Goal: Task Accomplishment & Management: Complete application form

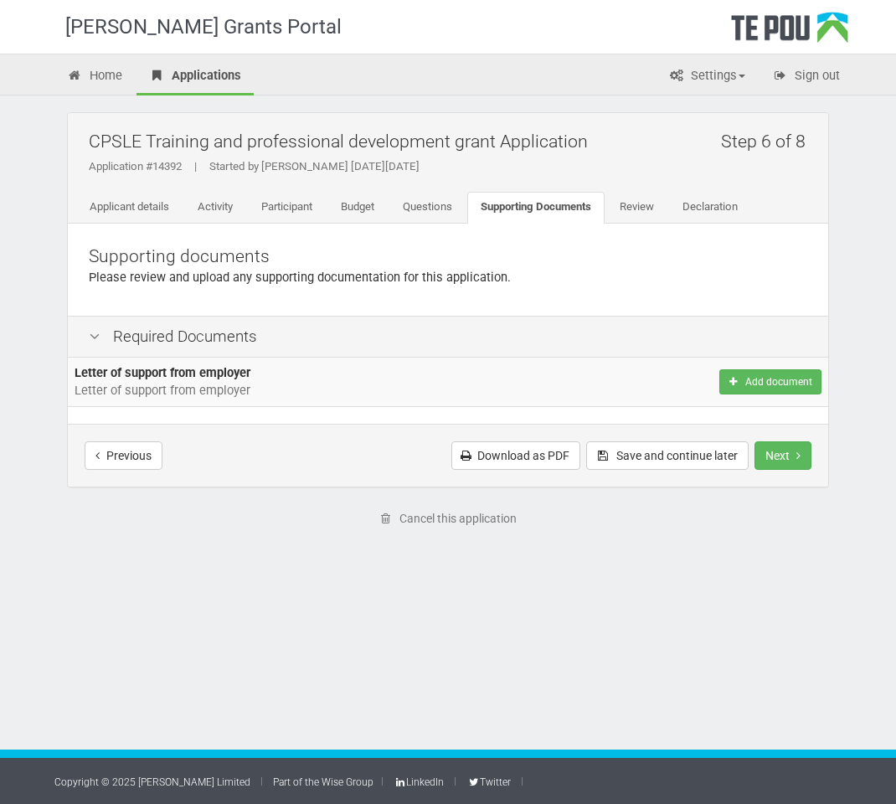
click at [194, 385] on span "Letter of support from employer" at bounding box center [163, 390] width 176 height 15
click at [434, 194] on link "Questions" at bounding box center [427, 208] width 76 height 32
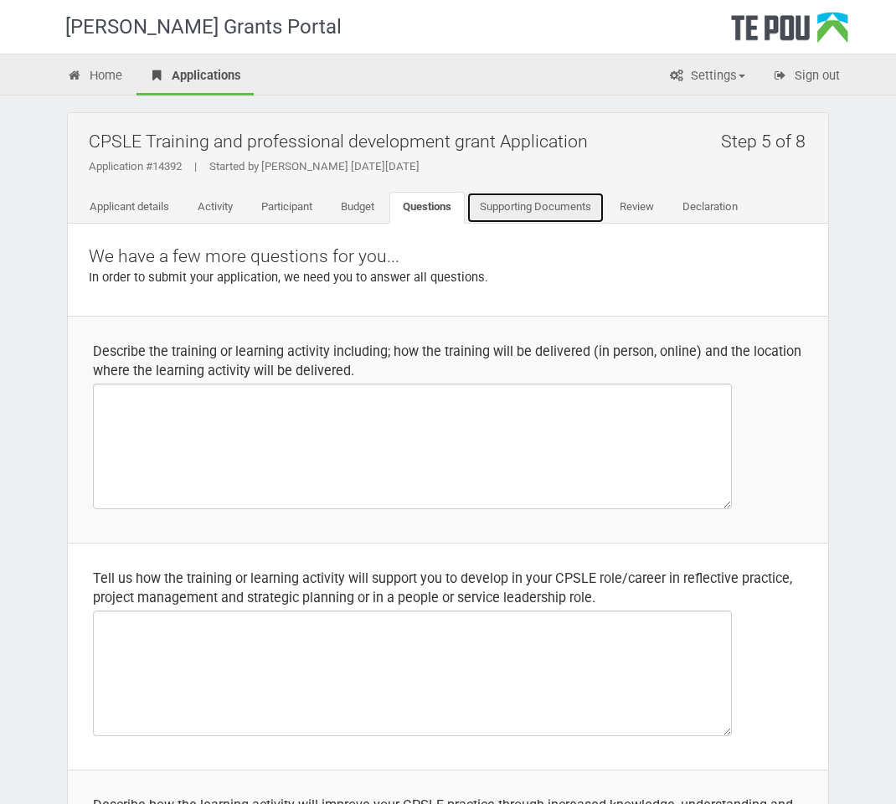
click at [544, 209] on link "Supporting Documents" at bounding box center [535, 208] width 138 height 32
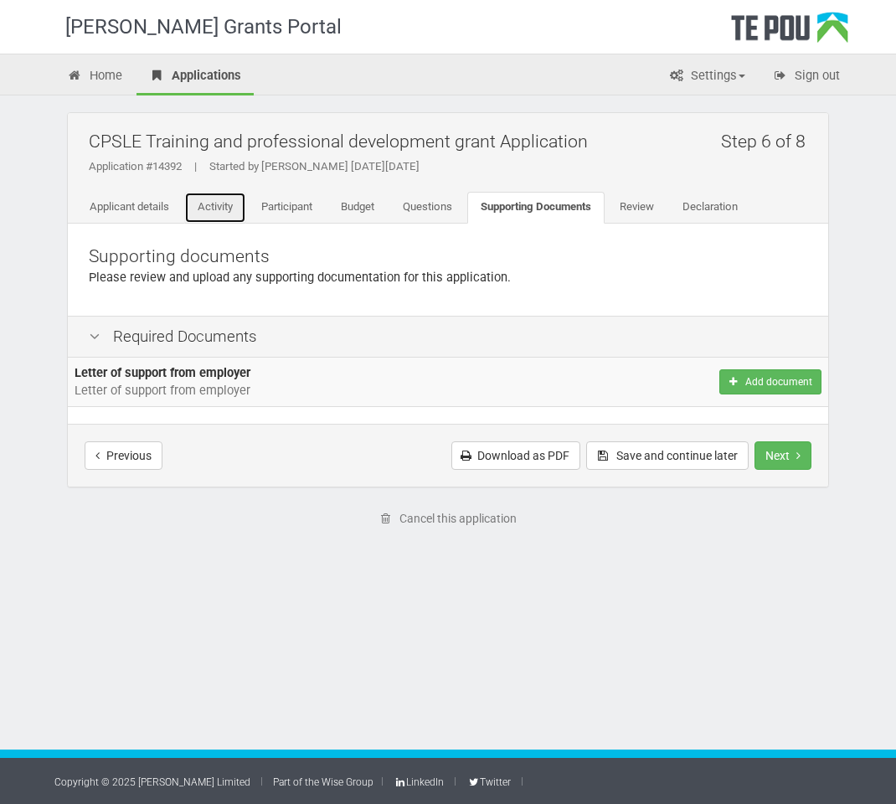
click at [208, 208] on link "Activity" at bounding box center [215, 208] width 62 height 32
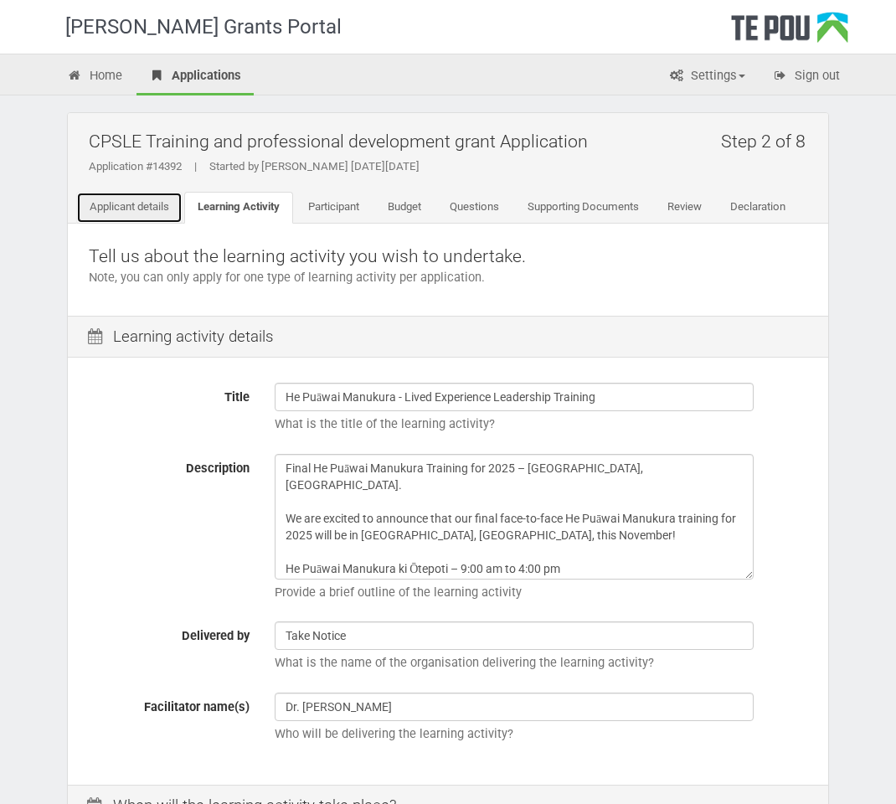
click at [121, 200] on link "Applicant details" at bounding box center [129, 208] width 106 height 32
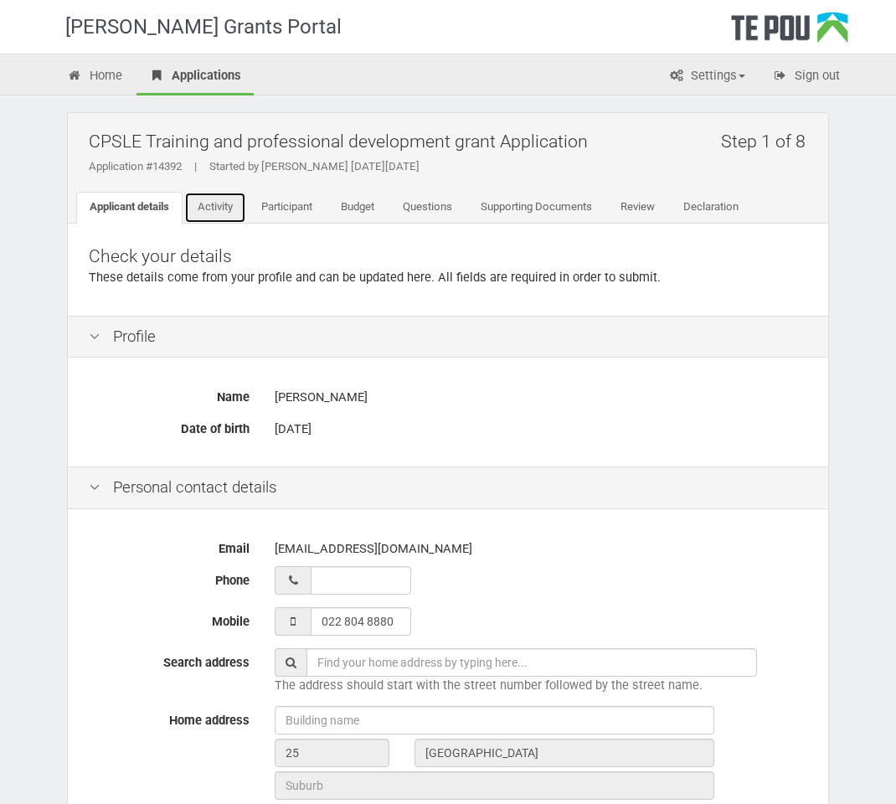
click at [217, 215] on link "Activity" at bounding box center [215, 208] width 62 height 32
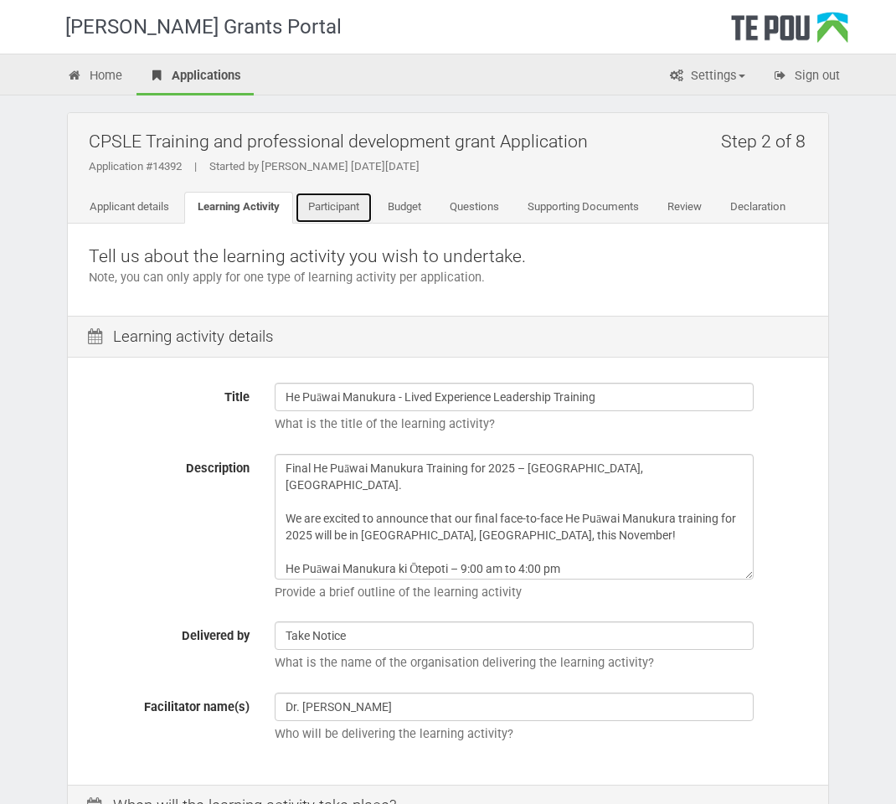
click at [337, 210] on link "Participant" at bounding box center [334, 208] width 78 height 32
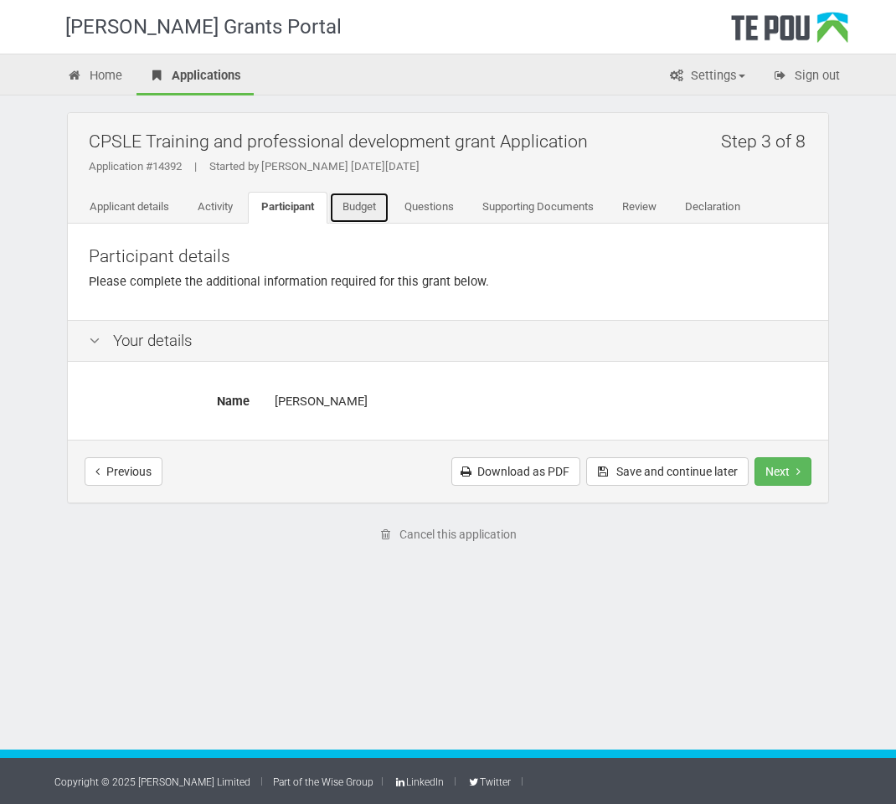
click at [355, 213] on link "Budget" at bounding box center [359, 208] width 60 height 32
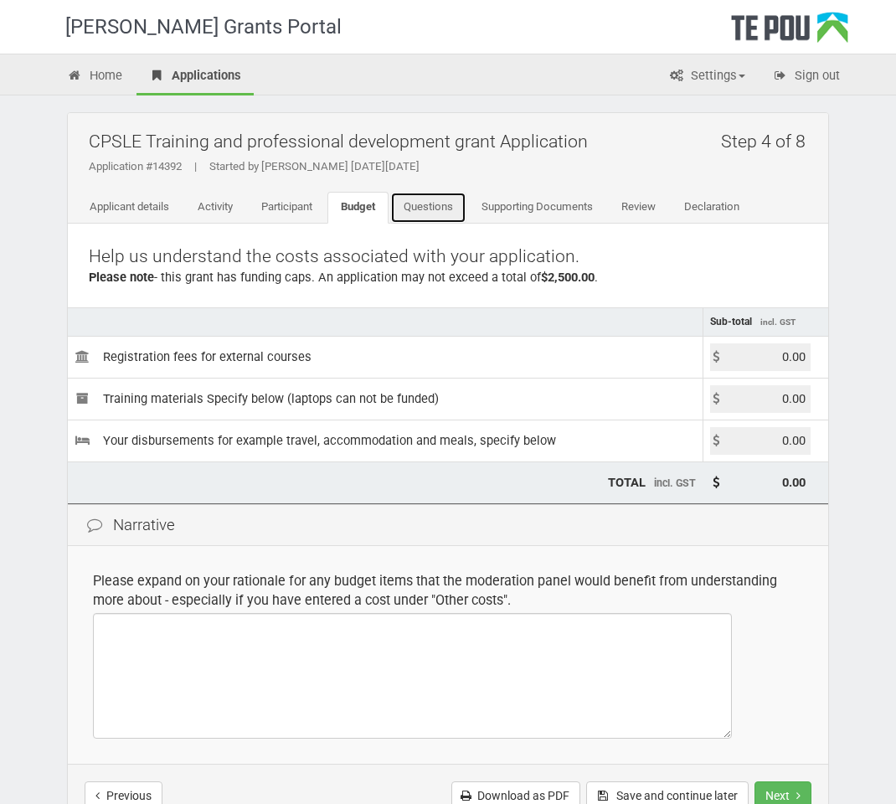
click at [441, 219] on link "Questions" at bounding box center [428, 208] width 76 height 32
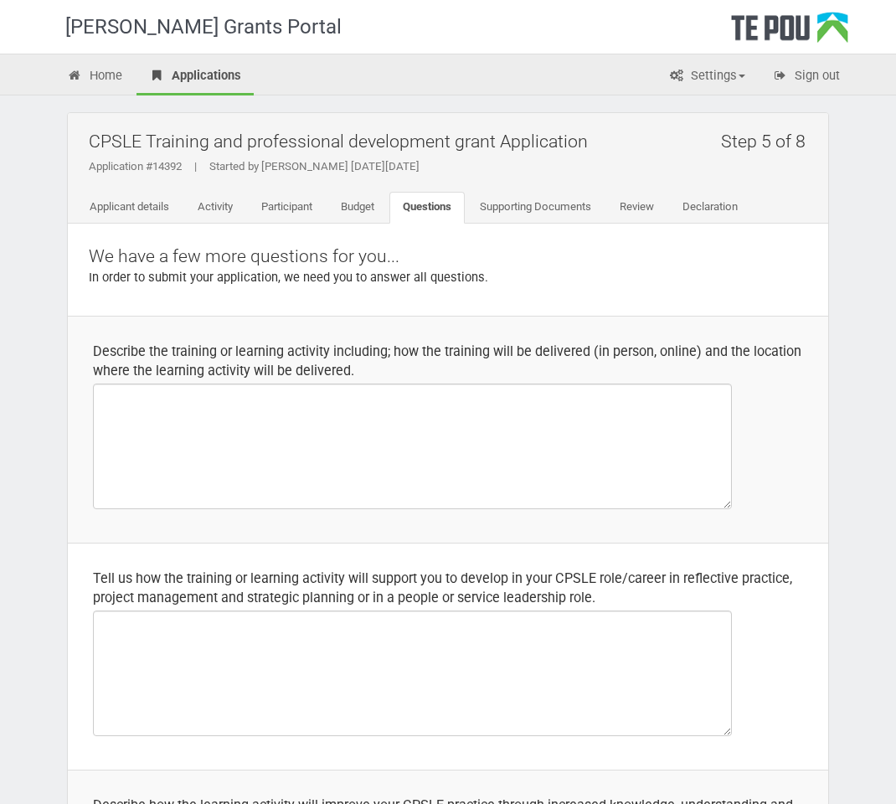
click at [548, 224] on div "We have a few more questions for you... In order to submit your application, we…" at bounding box center [448, 270] width 760 height 92
click at [553, 214] on link "Supporting Documents" at bounding box center [535, 208] width 138 height 32
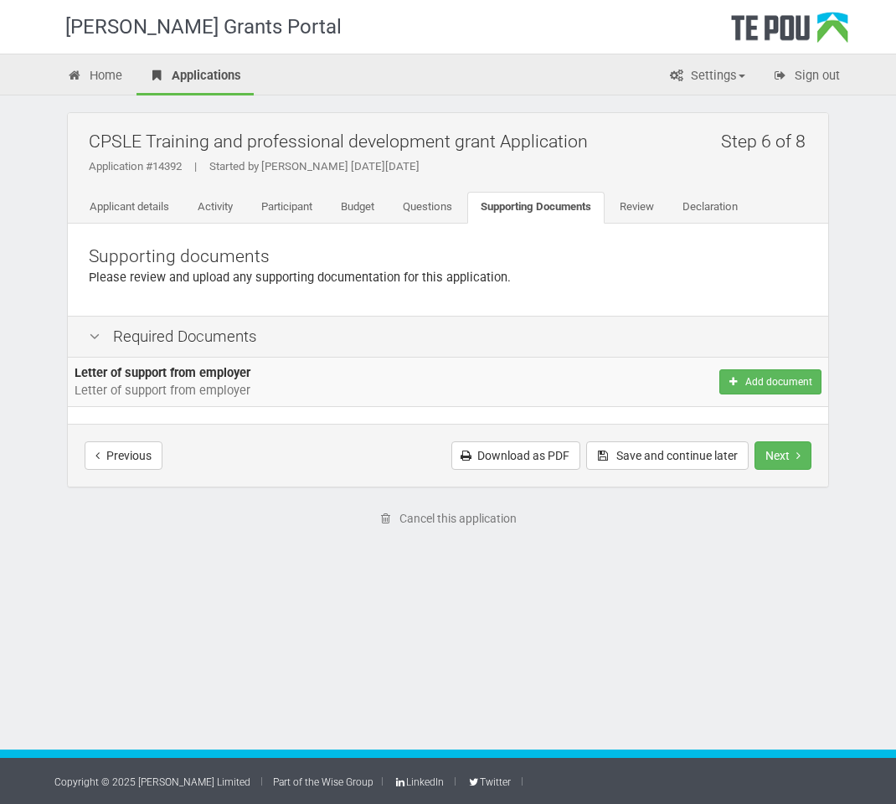
click at [95, 336] on icon at bounding box center [95, 337] width 20 height 16
click at [133, 384] on span "Letter of support from employer" at bounding box center [163, 390] width 176 height 15
click at [641, 215] on link "Review" at bounding box center [636, 208] width 61 height 32
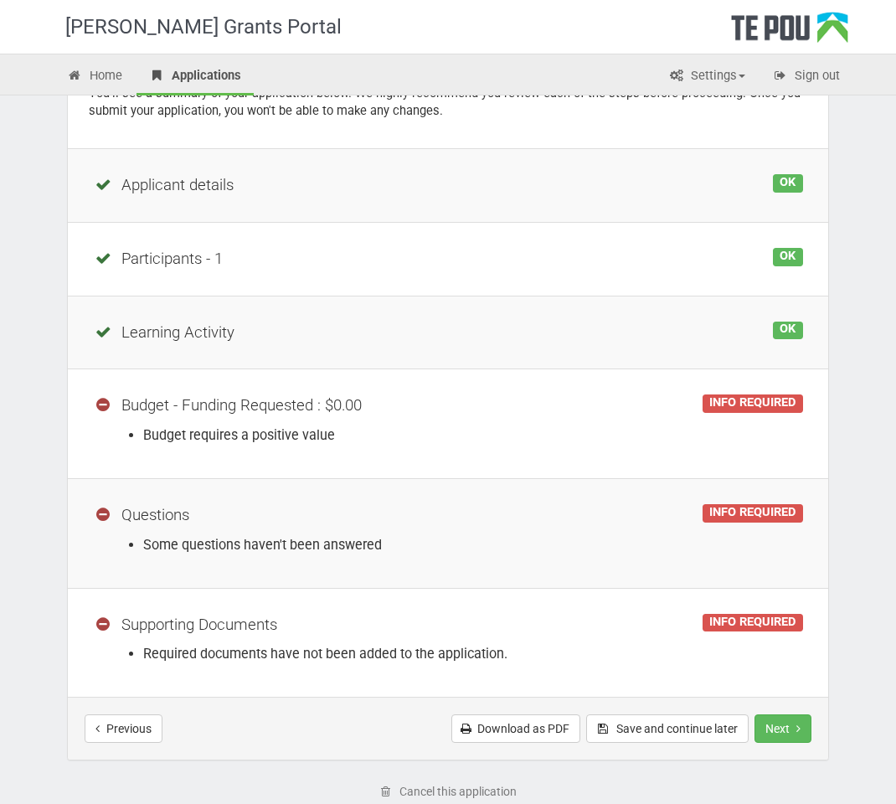
scroll to position [282, 0]
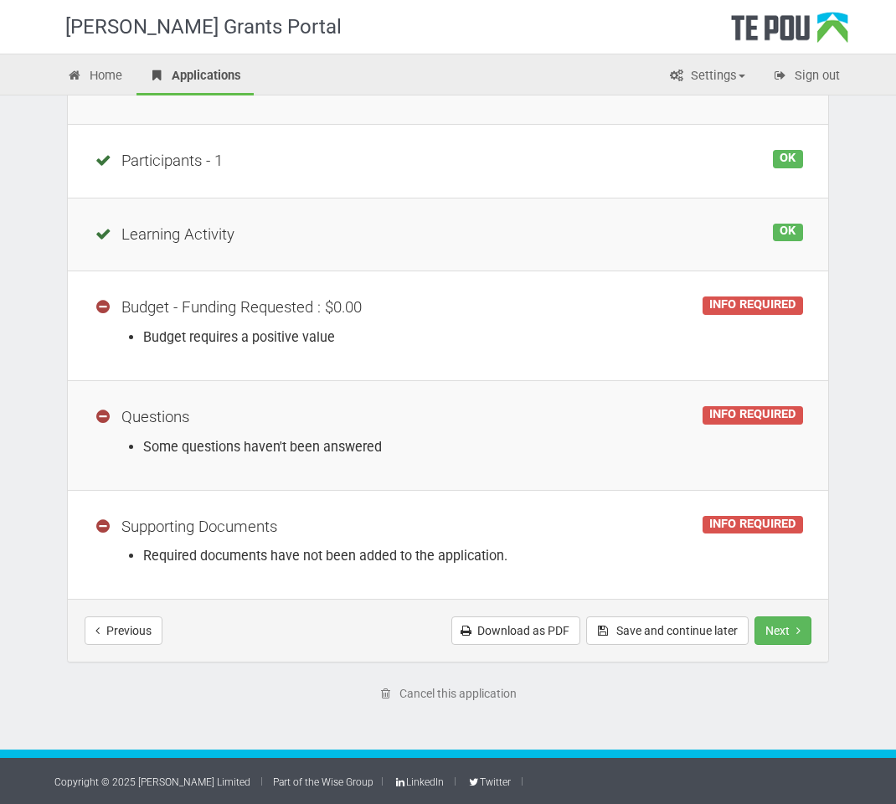
click at [162, 528] on div "Supporting Documents" at bounding box center [448, 527] width 710 height 23
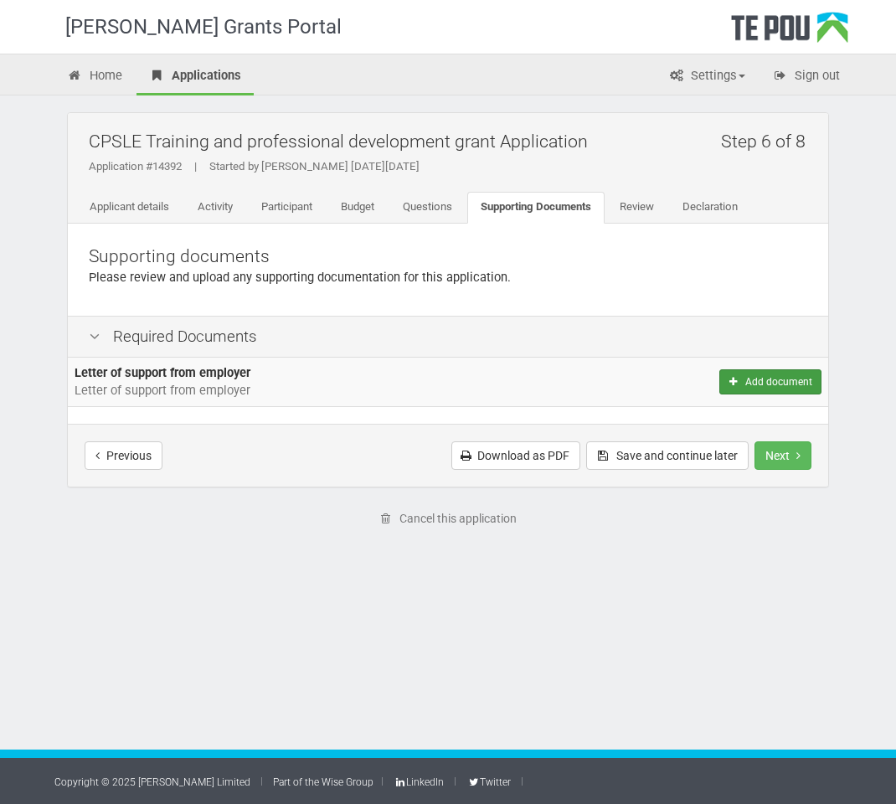
click at [752, 388] on button "Add document" at bounding box center [770, 381] width 102 height 25
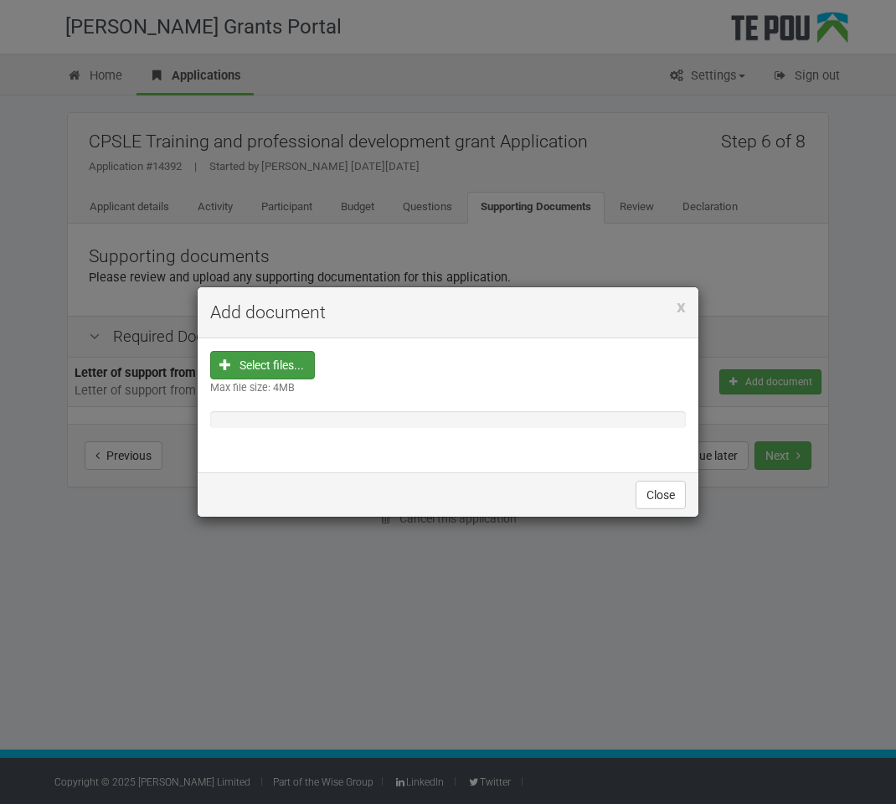
click at [250, 363] on input "file" at bounding box center [267, 472] width 93 height 240
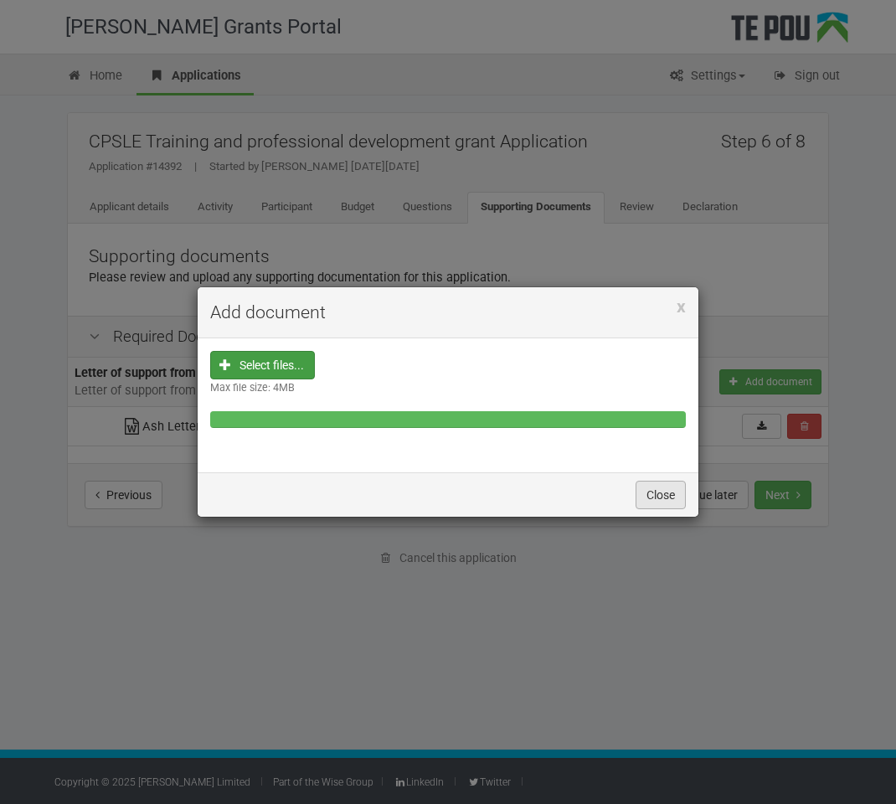
click at [652, 494] on button "Close" at bounding box center [661, 495] width 50 height 28
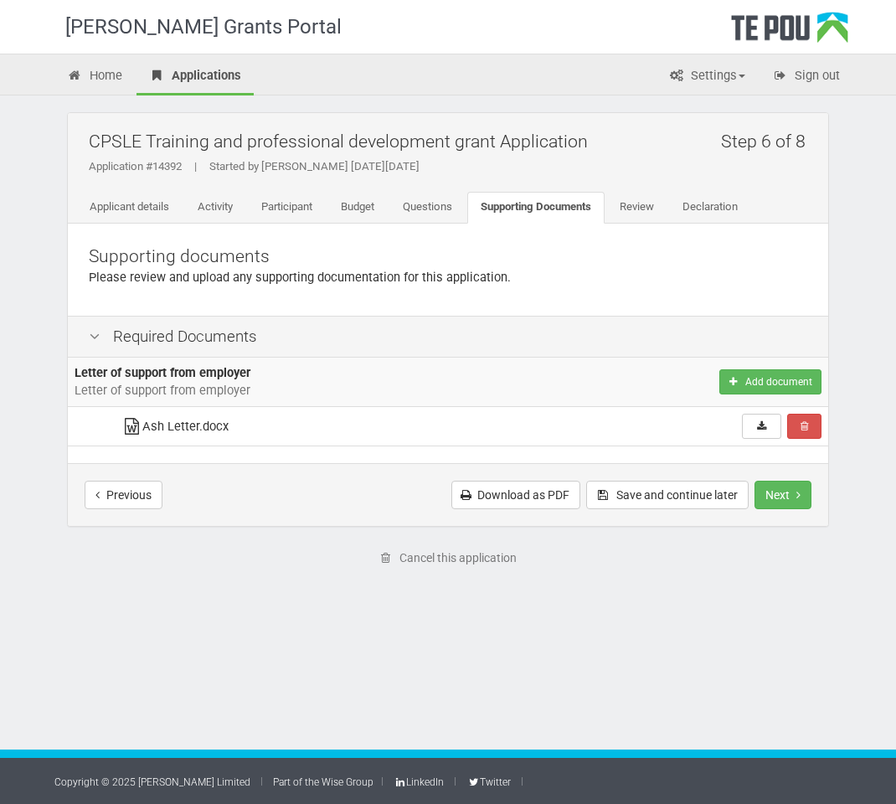
click at [187, 424] on td "Ash Letter.docx" at bounding box center [327, 426] width 425 height 39
click at [497, 418] on td "Ash Letter.docx" at bounding box center [327, 426] width 425 height 39
click at [764, 430] on icon at bounding box center [761, 426] width 13 height 10
click at [378, 381] on td "Letter of support from employer Letter of support from employer" at bounding box center [303, 382] width 471 height 49
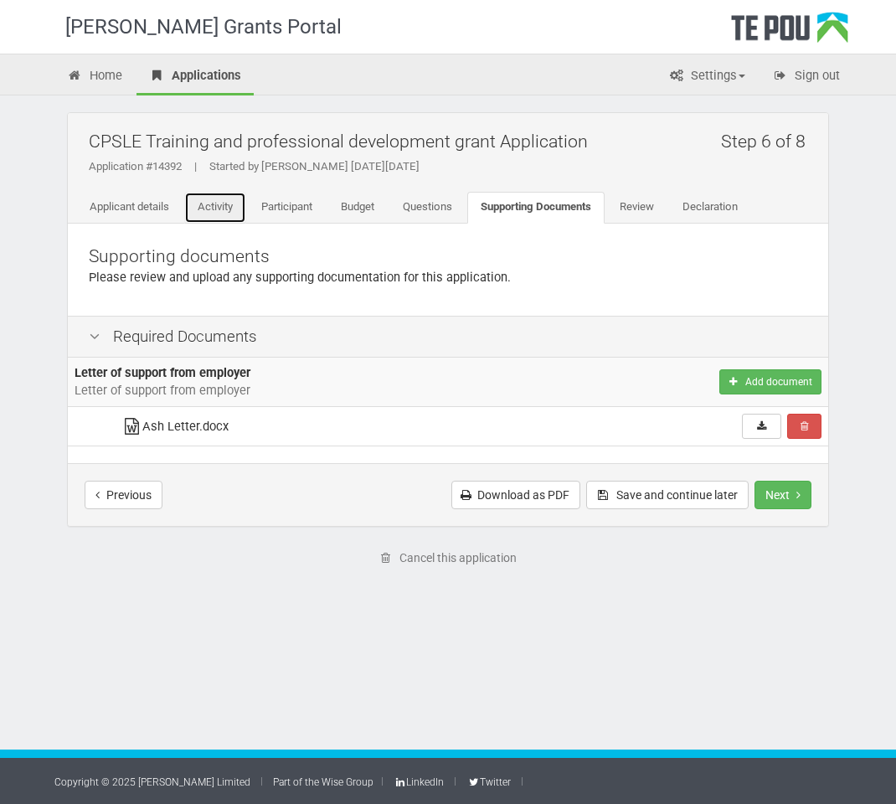
click at [212, 204] on link "Activity" at bounding box center [215, 208] width 62 height 32
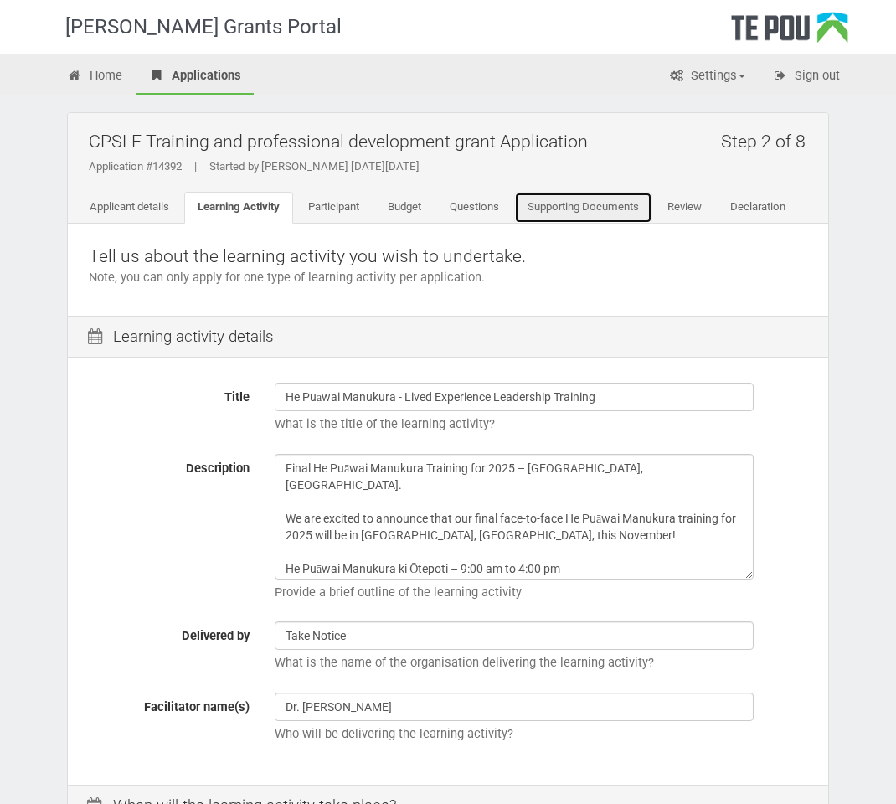
click at [557, 208] on link "Supporting Documents" at bounding box center [583, 208] width 138 height 32
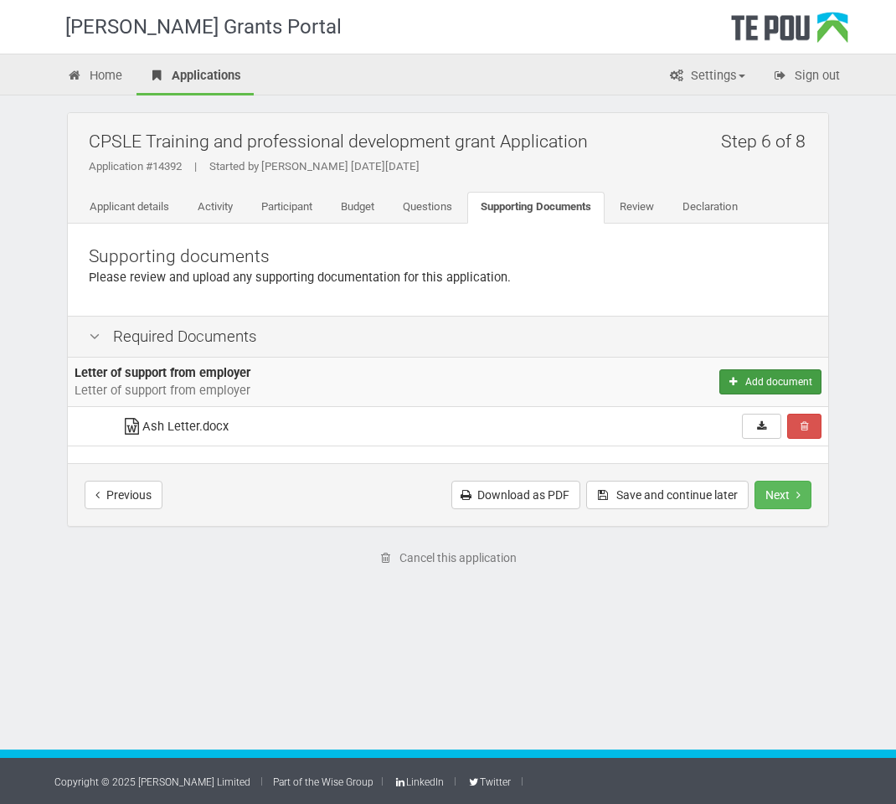
click at [755, 388] on button "Add document" at bounding box center [770, 381] width 102 height 25
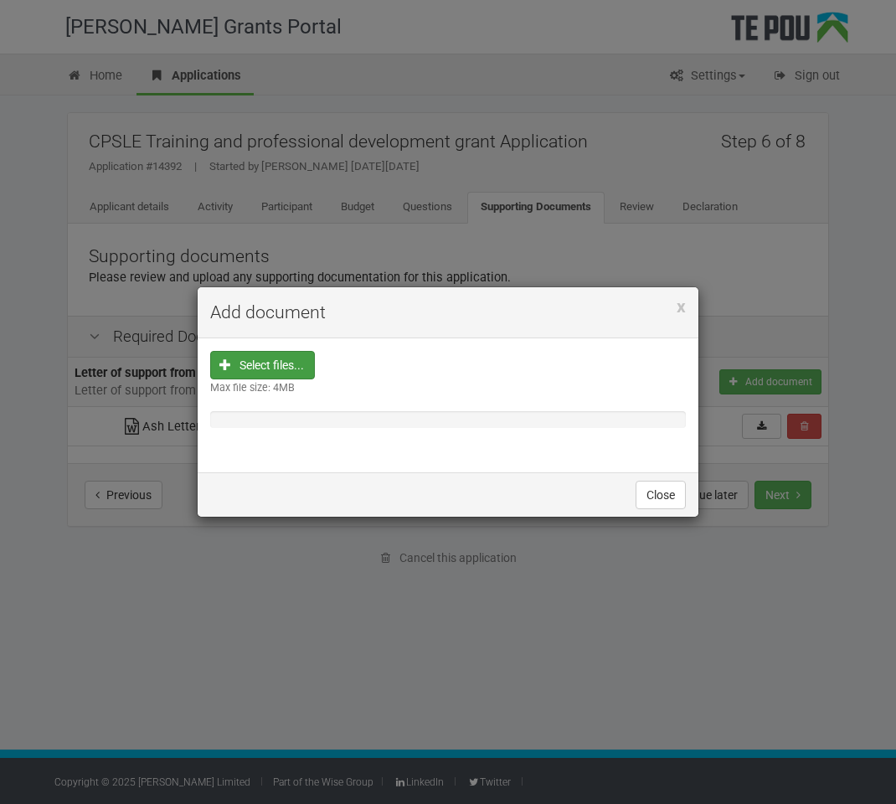
click at [260, 372] on input "file" at bounding box center [267, 472] width 93 height 240
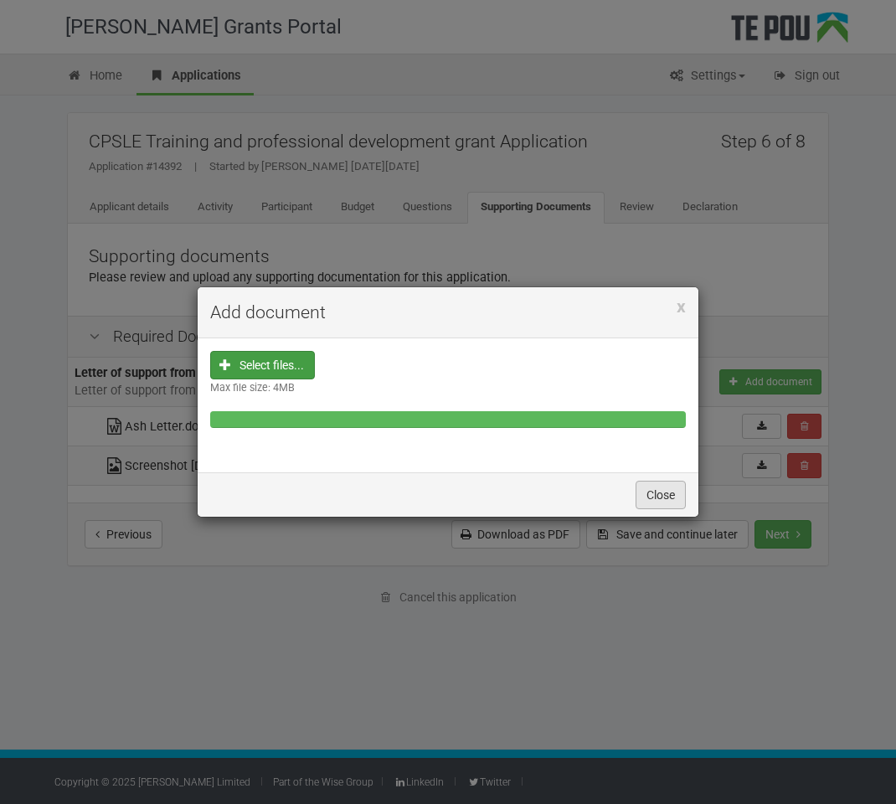
click at [665, 499] on button "Close" at bounding box center [661, 495] width 50 height 28
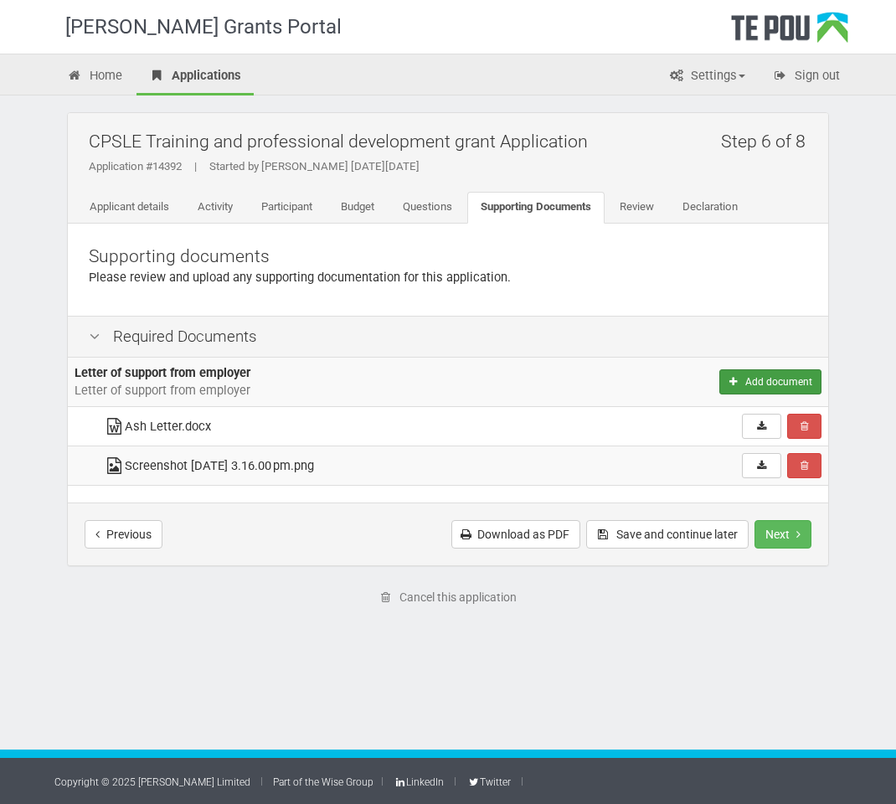
click at [746, 379] on button "Add document" at bounding box center [770, 381] width 102 height 25
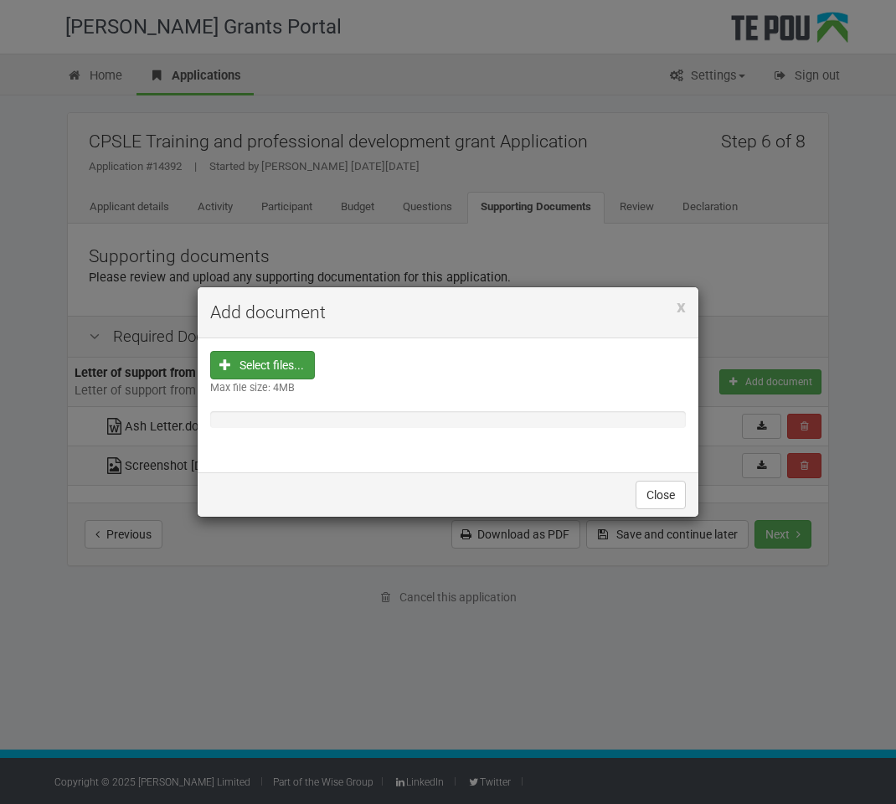
click at [250, 358] on input "file" at bounding box center [267, 472] width 93 height 240
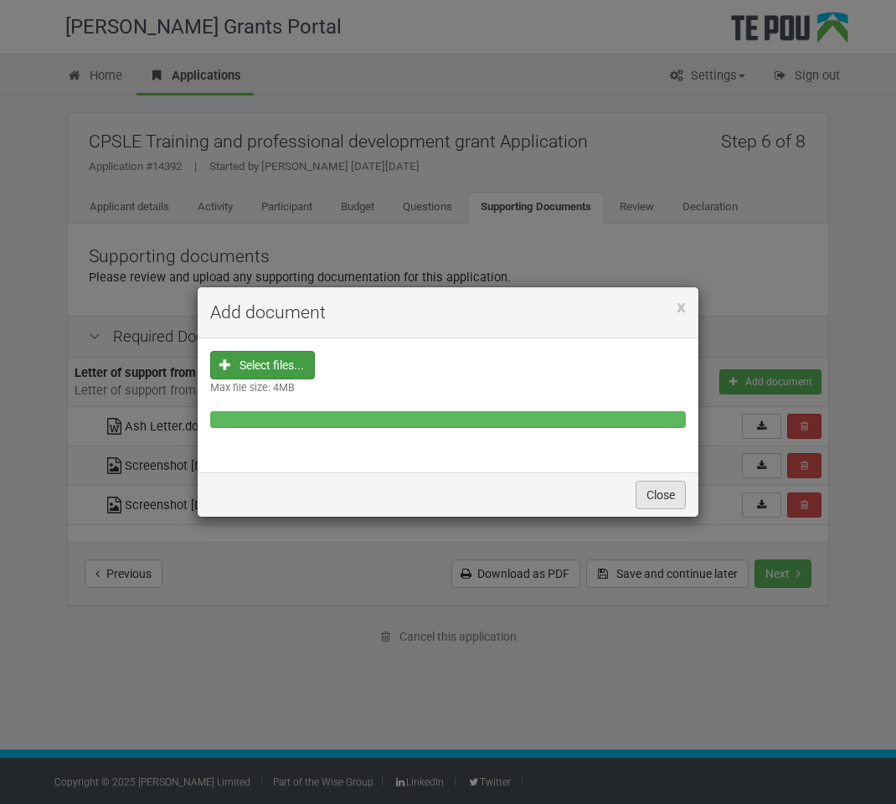
click at [667, 497] on button "Close" at bounding box center [661, 495] width 50 height 28
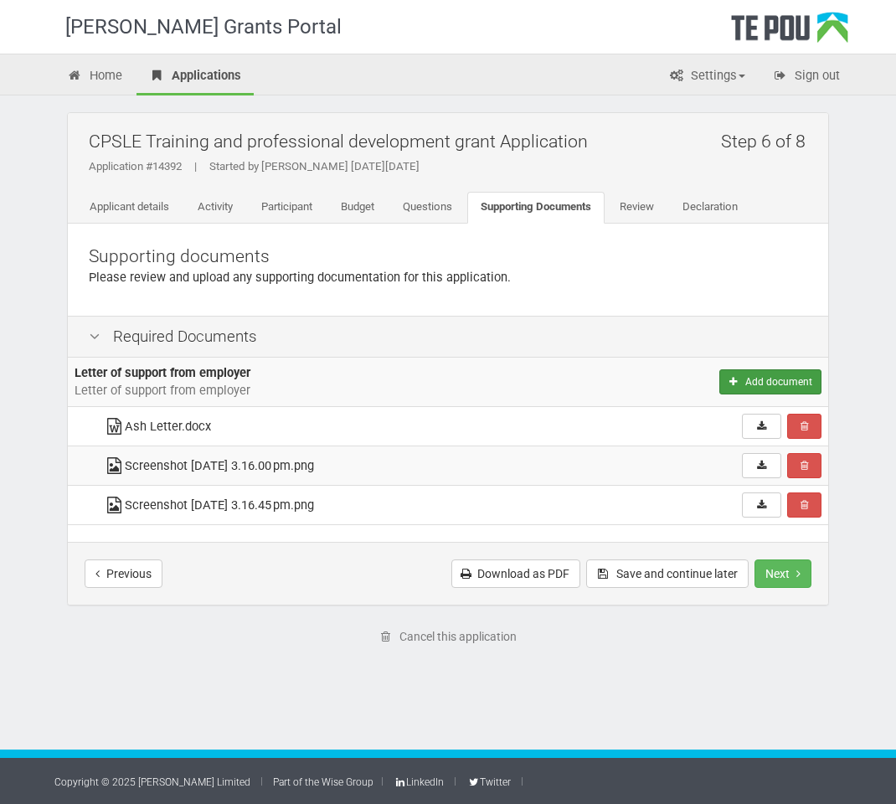
click at [746, 386] on button "Add document" at bounding box center [770, 381] width 102 height 25
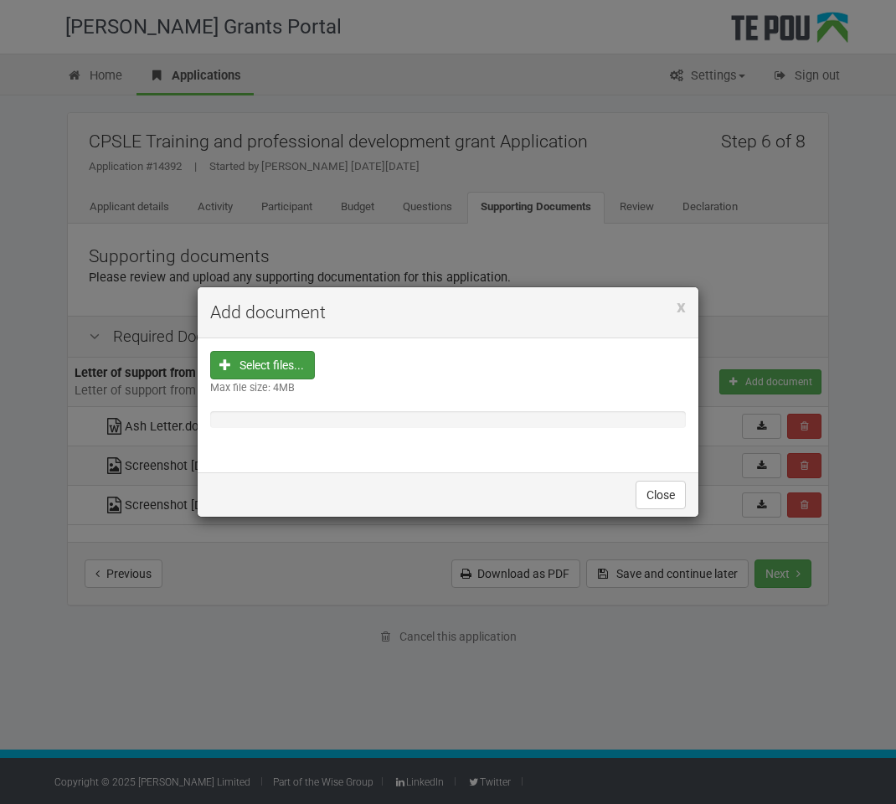
click at [277, 353] on input "file" at bounding box center [267, 472] width 93 height 240
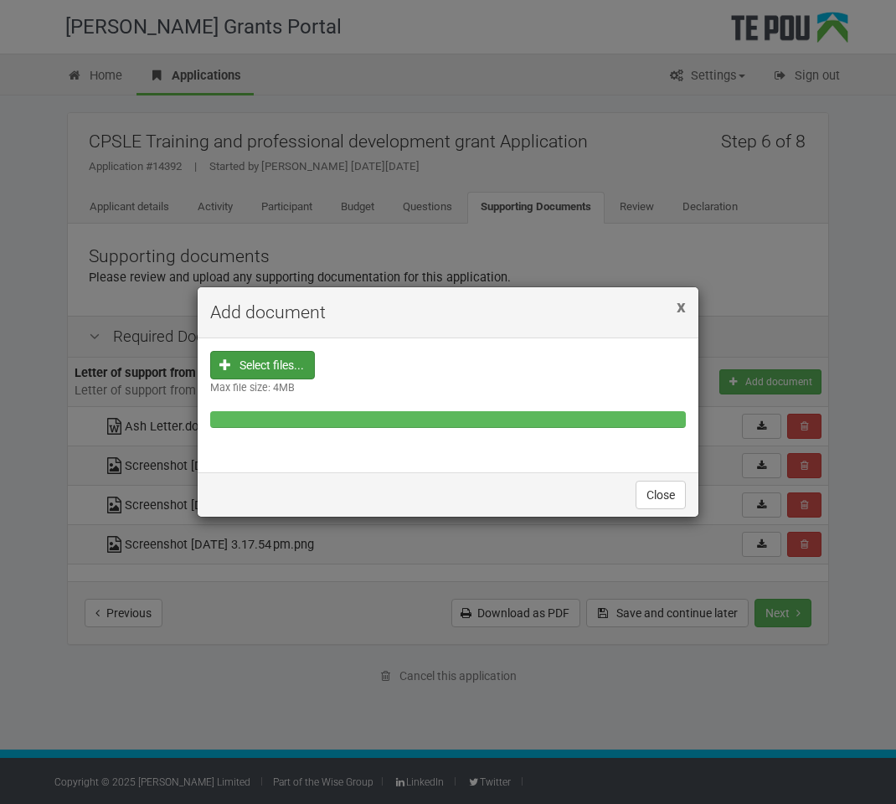
click at [683, 307] on span "x" at bounding box center [681, 306] width 9 height 20
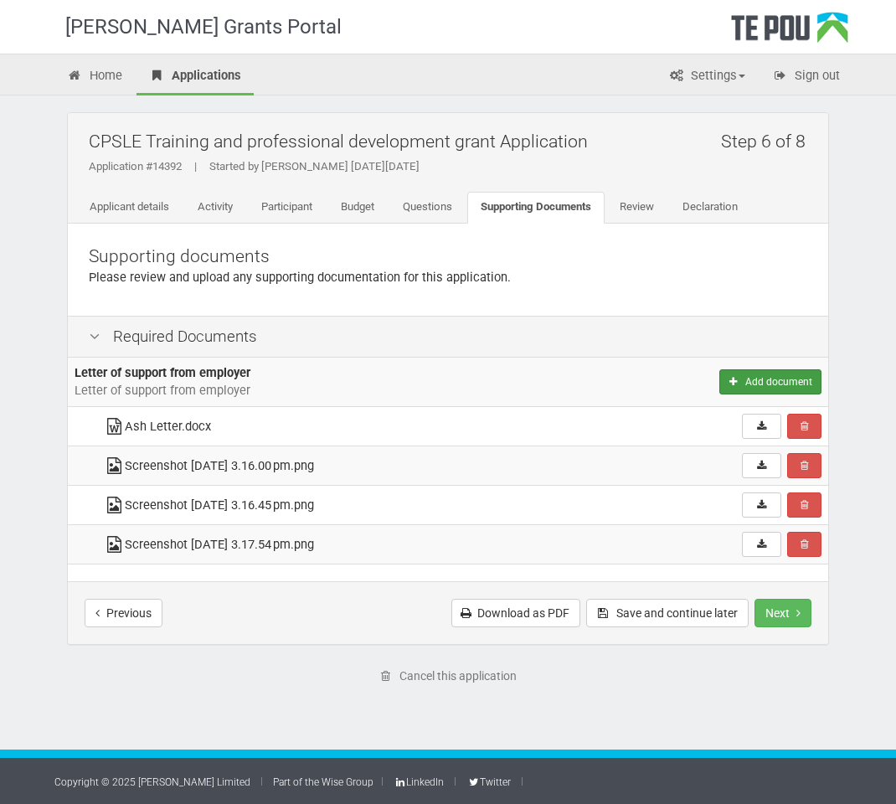
click at [786, 381] on button "Add document" at bounding box center [770, 381] width 102 height 25
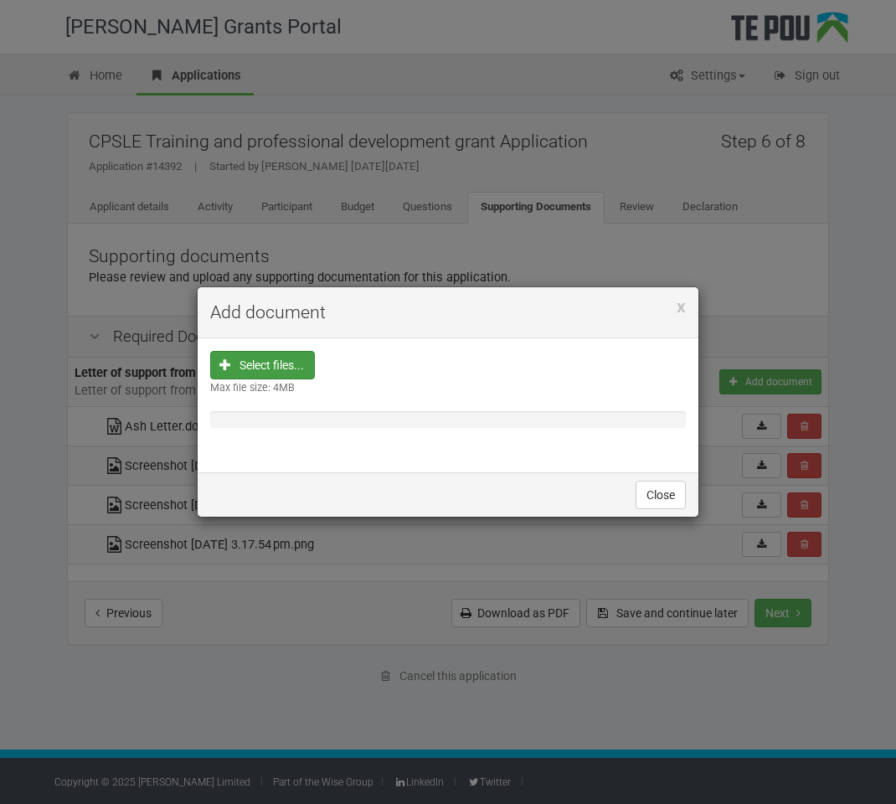
click at [269, 362] on input "file" at bounding box center [267, 472] width 93 height 240
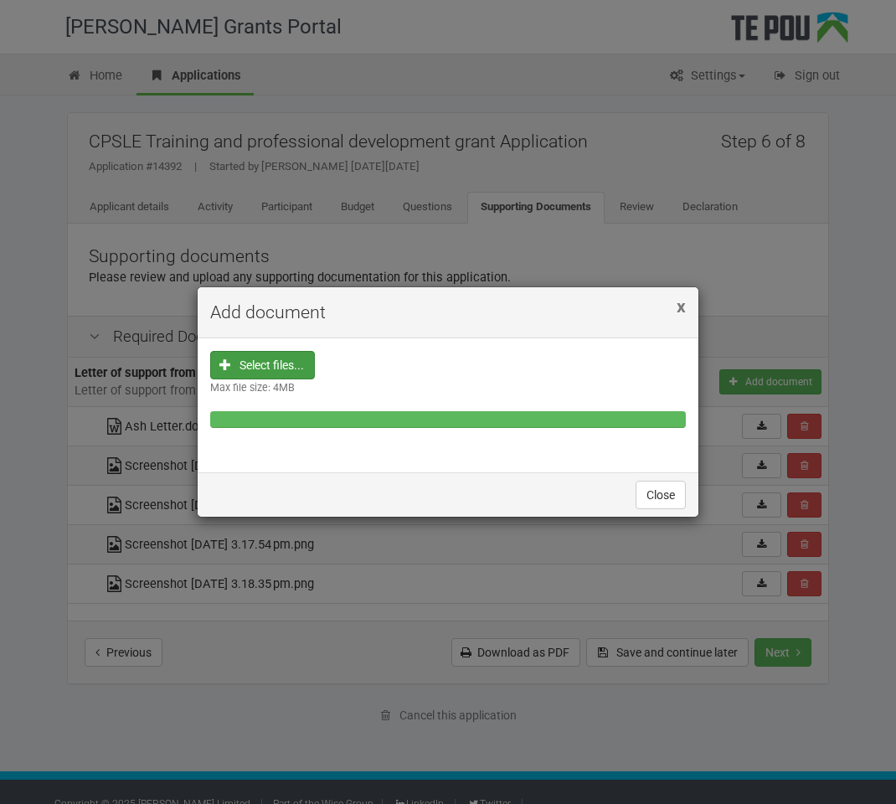
click at [683, 310] on span "x" at bounding box center [681, 306] width 9 height 20
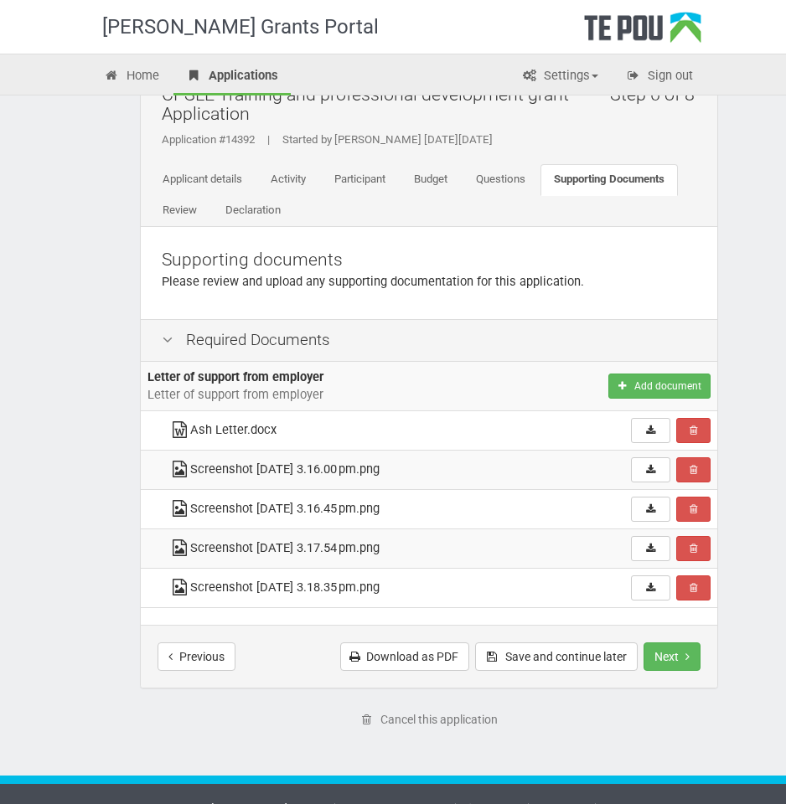
scroll to position [62, 0]
